Goal: Transaction & Acquisition: Download file/media

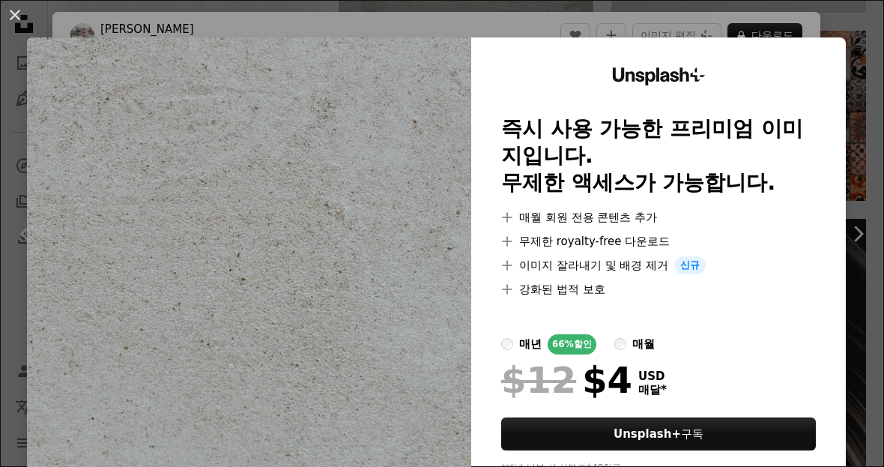
scroll to position [48552, 0]
click at [866, 9] on div "An X shape Unsplash+ 즉시 사용 가능한 프리미엄 이미지입니다. 무제한 액세스가 가능합니다. A plus sign 매월 회원 전…" at bounding box center [442, 233] width 884 height 467
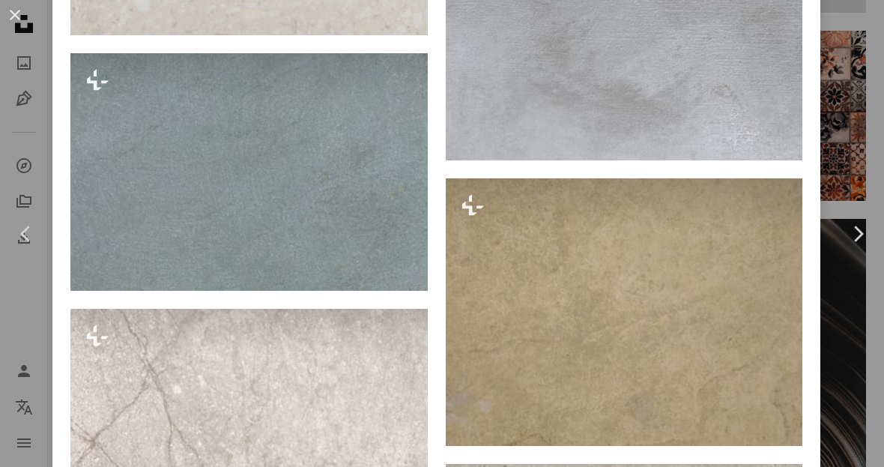
scroll to position [3049, 0]
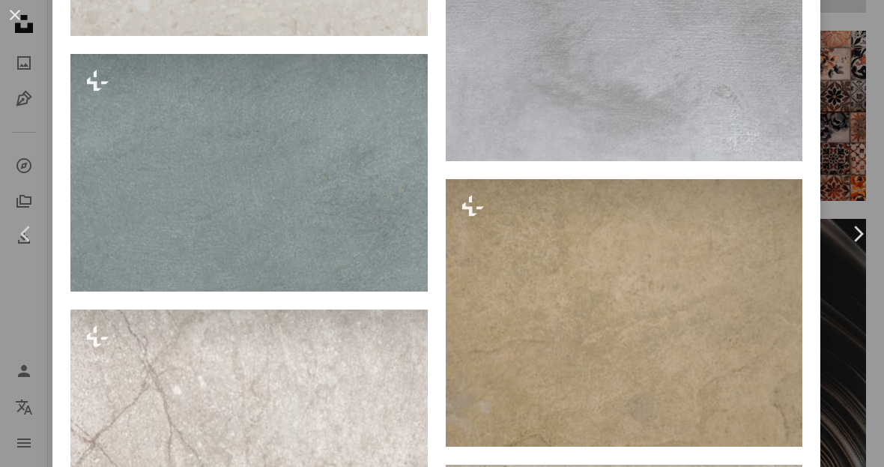
click at [315, 255] on img at bounding box center [248, 172] width 357 height 237
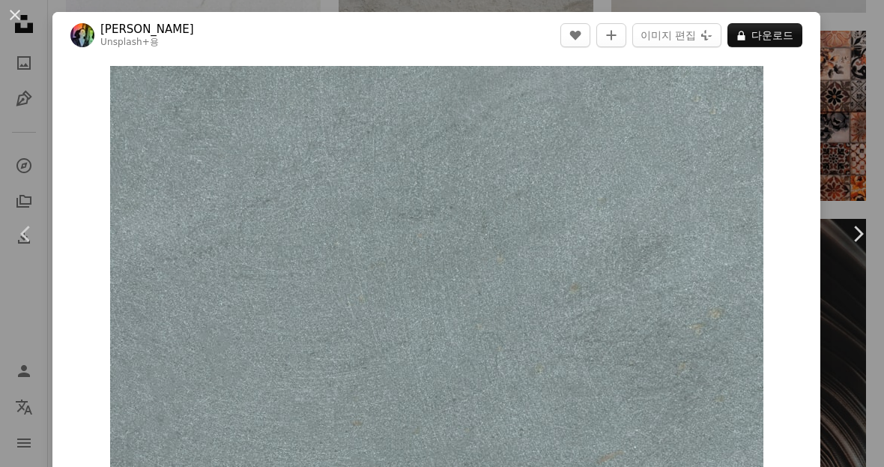
click at [401, 303] on img "이 이미지 확대" at bounding box center [436, 283] width 653 height 434
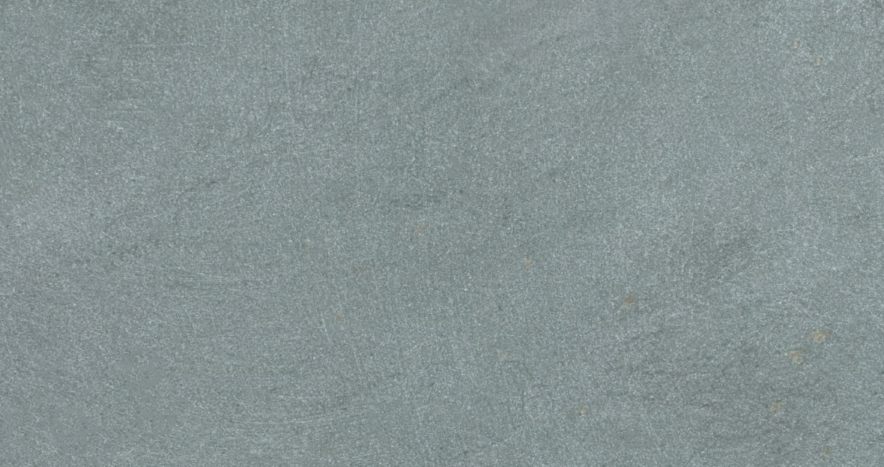
scroll to position [28, 0]
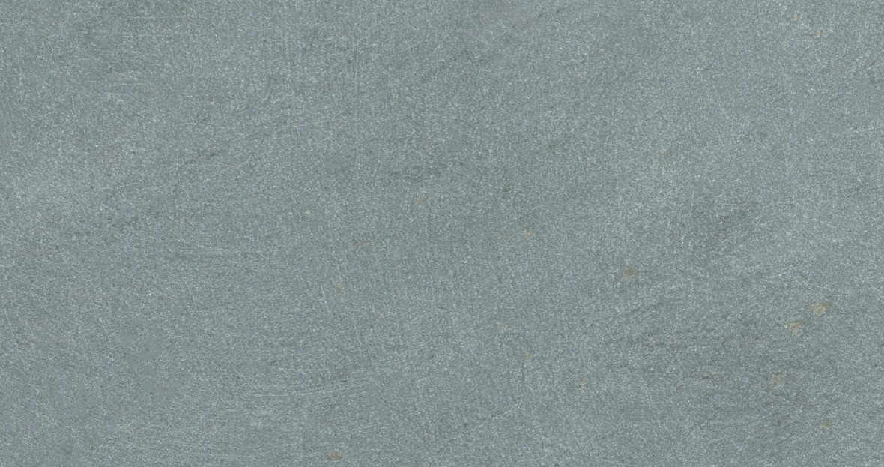
click at [798, 270] on img "이 이미지 축소" at bounding box center [441, 266] width 885 height 589
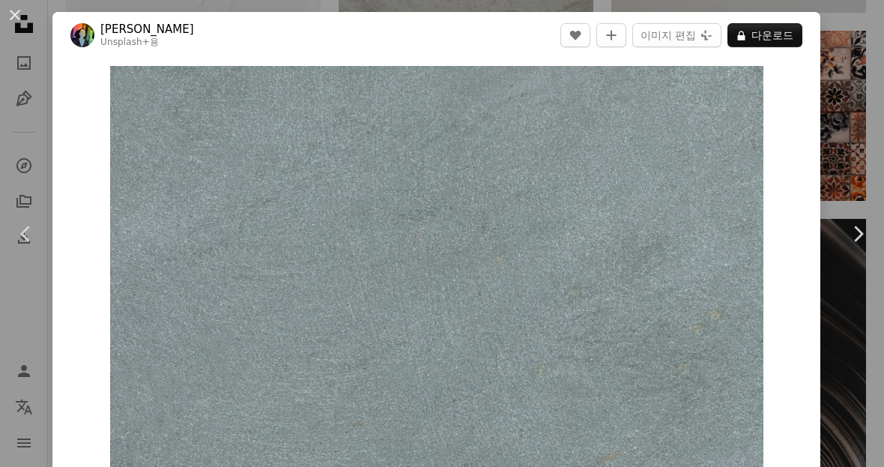
click at [852, 28] on div "An X shape Chevron left Chevron right [PERSON_NAME] Unsplash+ 용 A heart A plus …" at bounding box center [442, 233] width 884 height 467
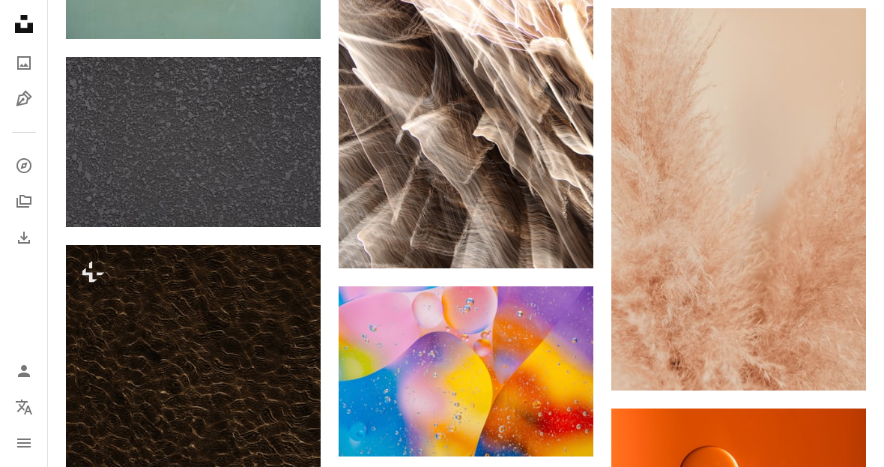
scroll to position [65923, 0]
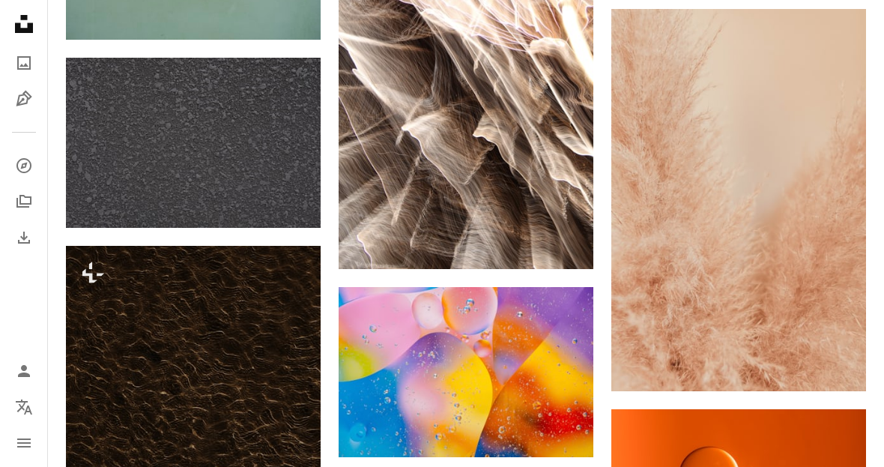
click at [275, 174] on img at bounding box center [193, 143] width 255 height 170
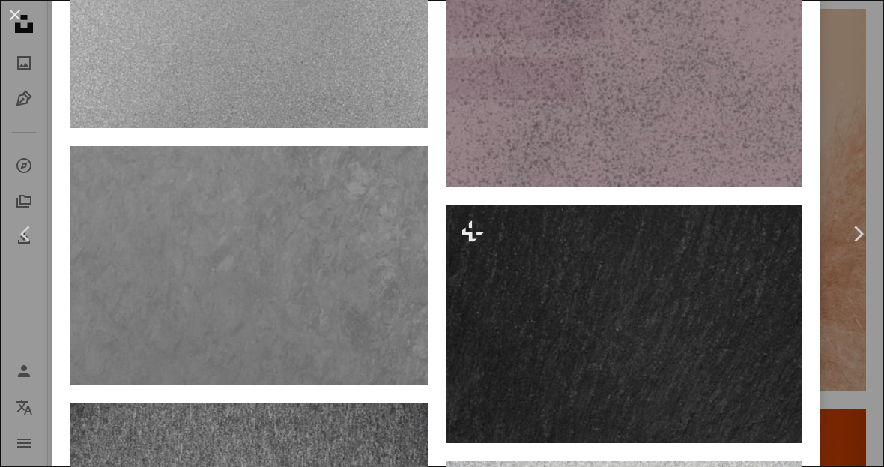
scroll to position [1228, 0]
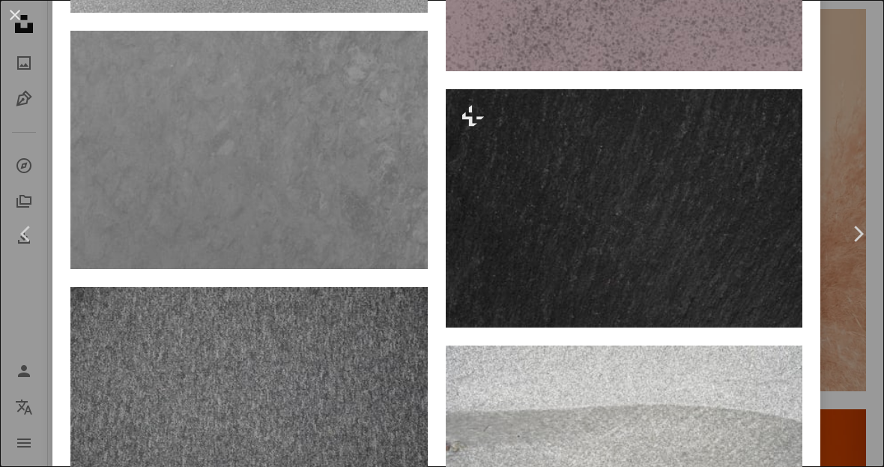
click at [721, 202] on img at bounding box center [624, 208] width 357 height 238
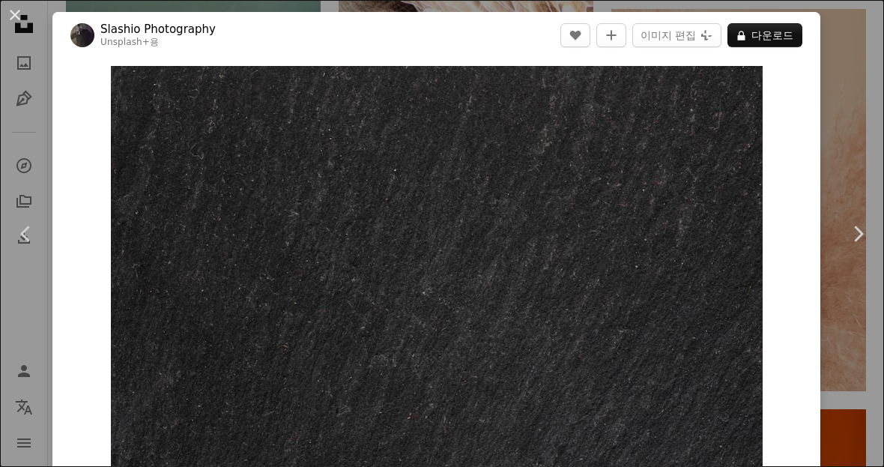
click at [13, 13] on button "An X shape" at bounding box center [15, 15] width 18 height 18
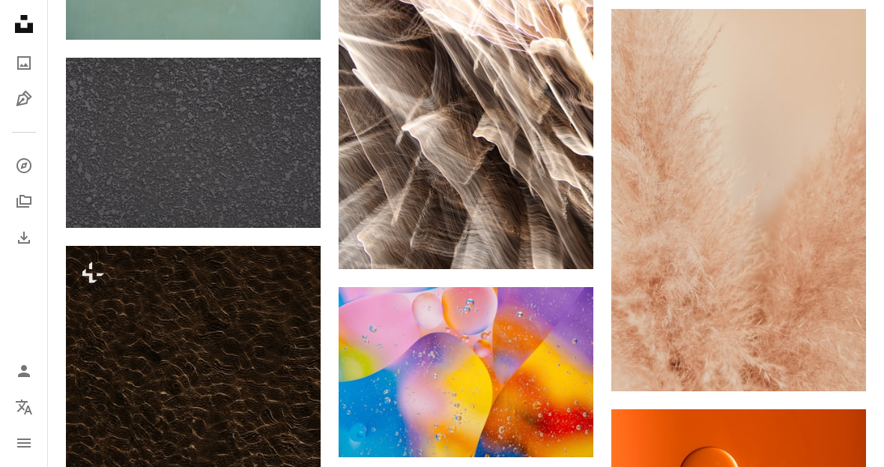
click at [229, 147] on img at bounding box center [193, 143] width 255 height 170
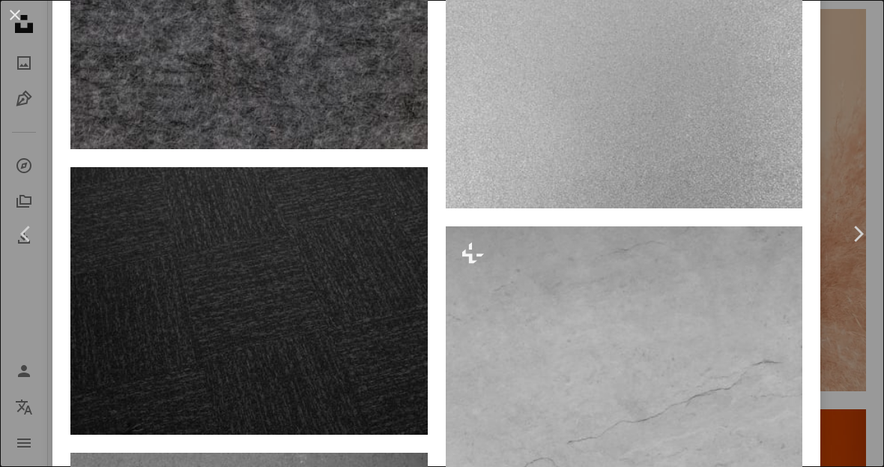
scroll to position [2844, 0]
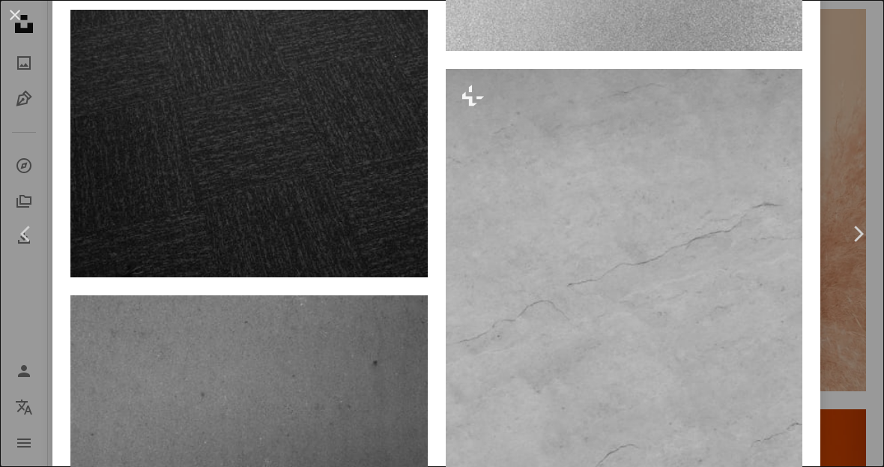
click at [359, 219] on img at bounding box center [248, 143] width 357 height 267
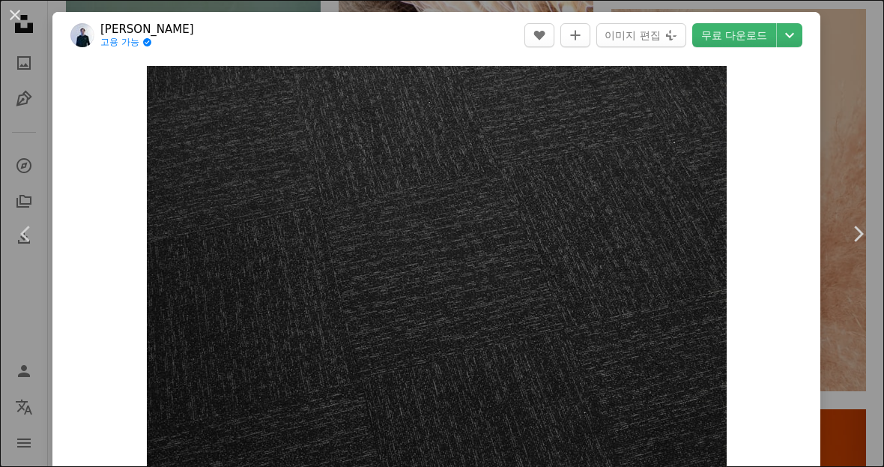
click at [660, 382] on img "이 이미지 확대" at bounding box center [437, 283] width 580 height 435
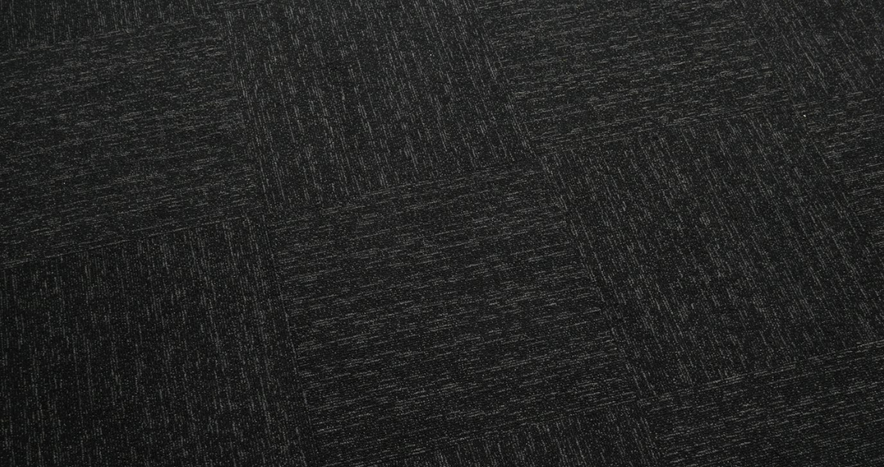
scroll to position [40, 0]
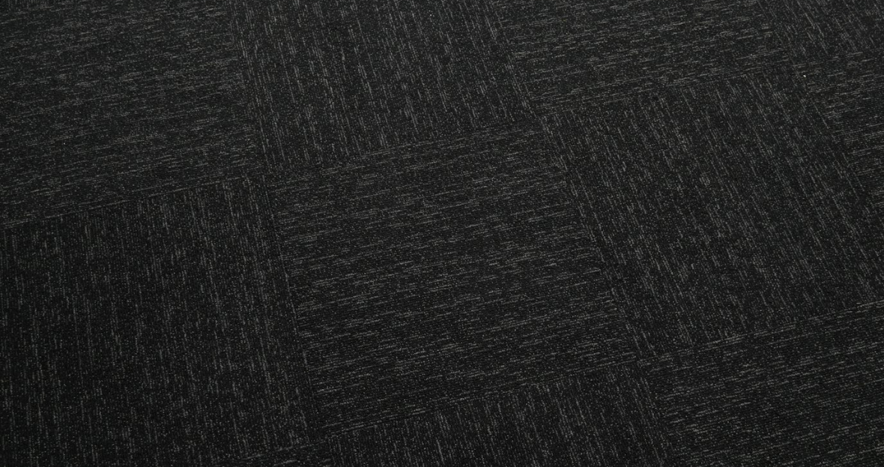
click at [692, 378] on img "이 이미지 축소" at bounding box center [441, 292] width 885 height 664
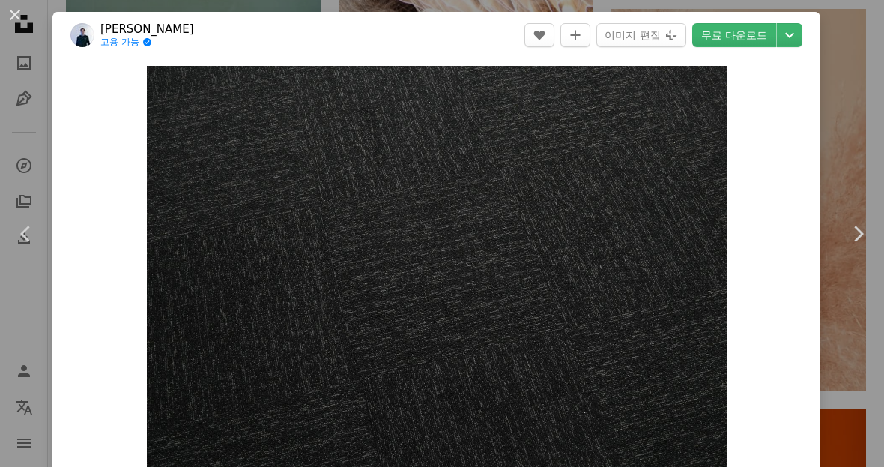
click at [801, 33] on icon "Chevron down" at bounding box center [789, 35] width 24 height 18
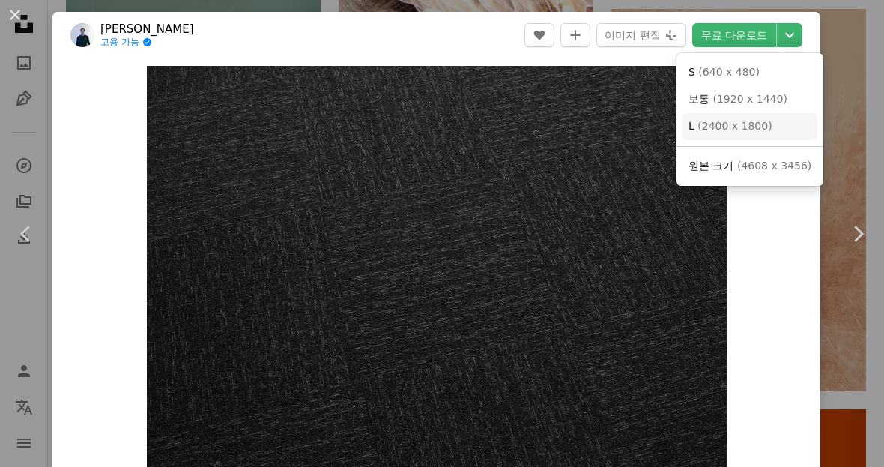
click at [728, 134] on link "L ( 2400 x 1800 )" at bounding box center [749, 126] width 135 height 27
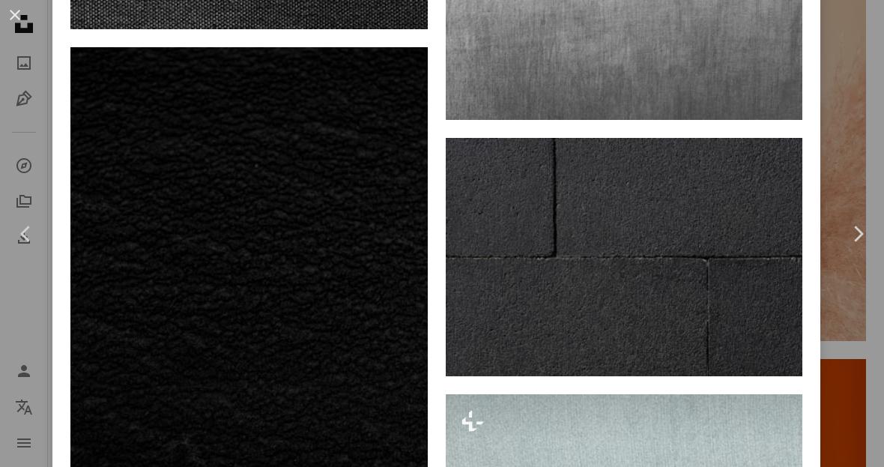
scroll to position [2895, 0]
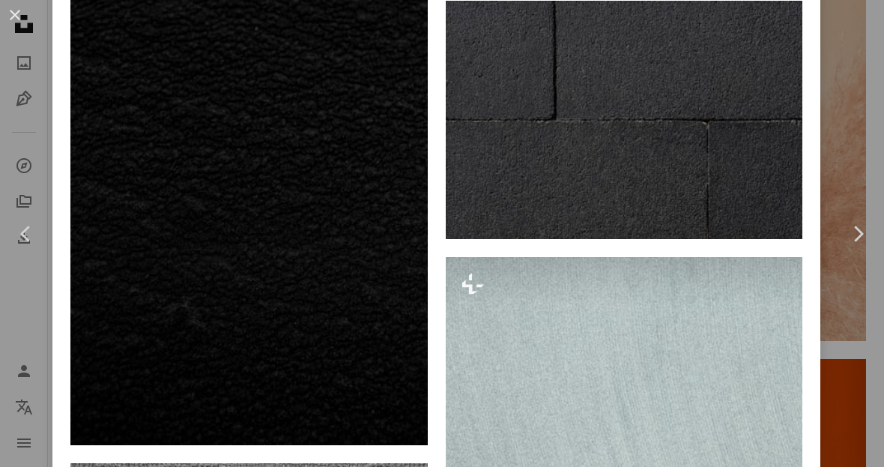
click at [724, 139] on img at bounding box center [624, 120] width 357 height 238
click at [711, 154] on img at bounding box center [624, 120] width 357 height 238
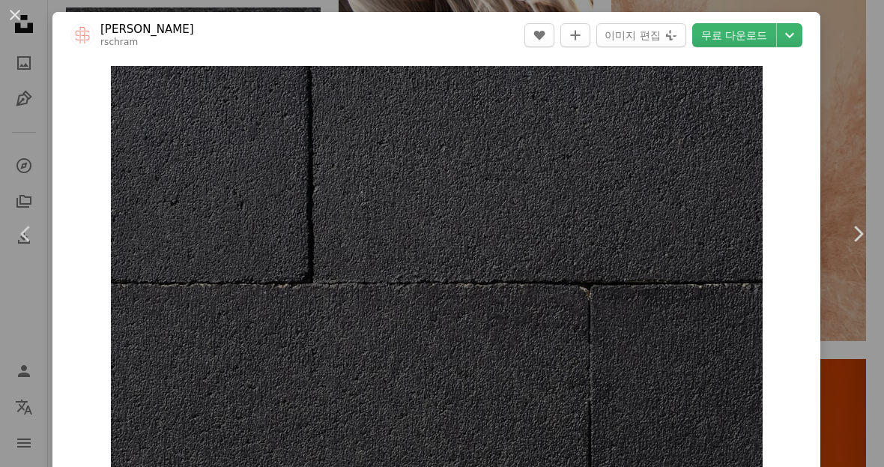
click at [612, 166] on img "이 이미지 확대" at bounding box center [437, 283] width 652 height 434
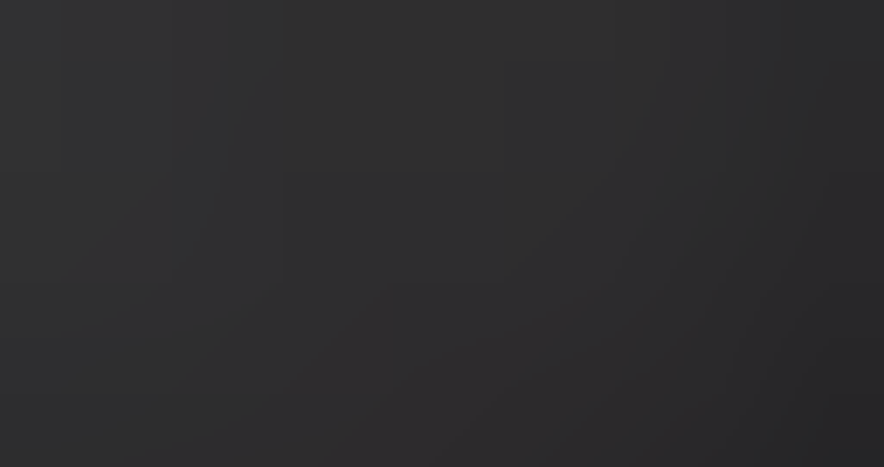
scroll to position [28, 0]
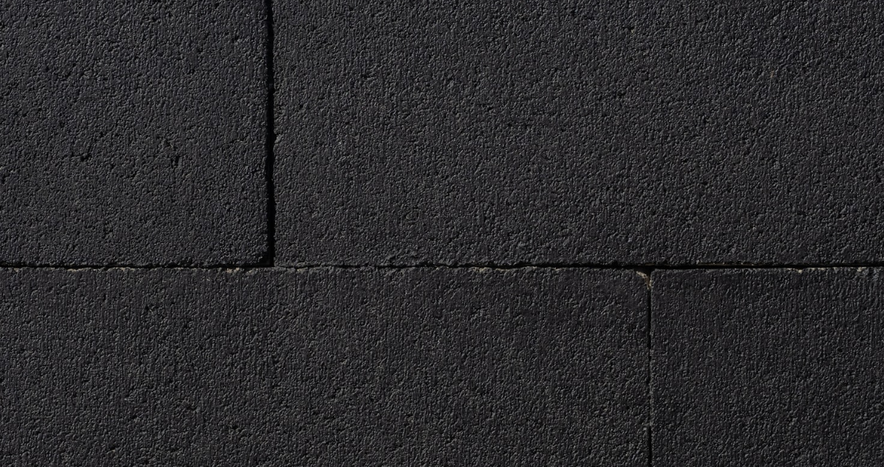
click at [685, 325] on img "이 이미지 축소" at bounding box center [441, 267] width 885 height 590
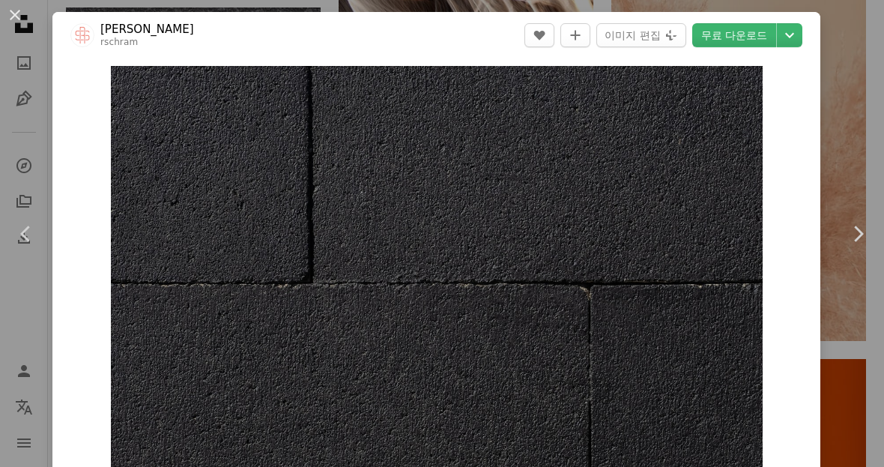
click at [801, 40] on icon "Chevron down" at bounding box center [789, 35] width 24 height 18
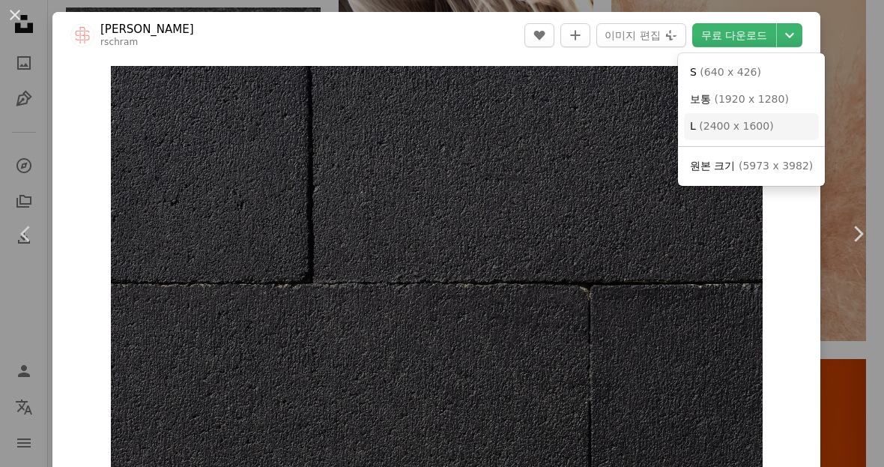
click at [732, 133] on link "L ( 2400 x 1600 )" at bounding box center [751, 126] width 135 height 27
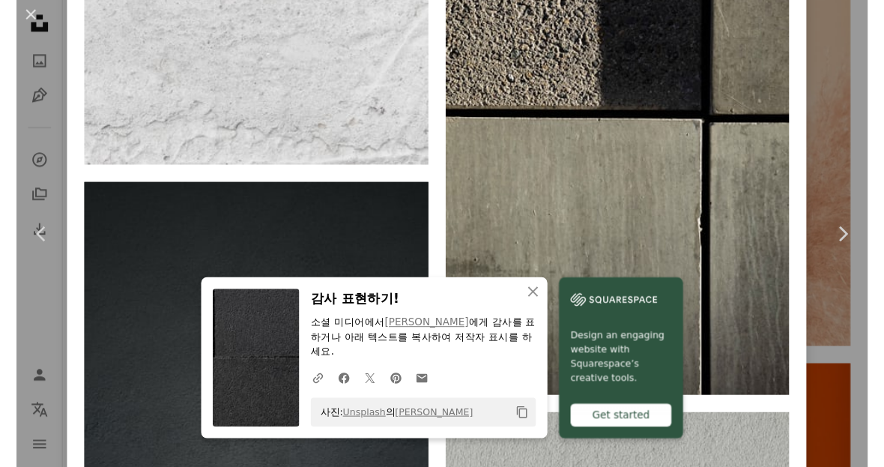
scroll to position [65973, 0]
